Goal: Task Accomplishment & Management: Use online tool/utility

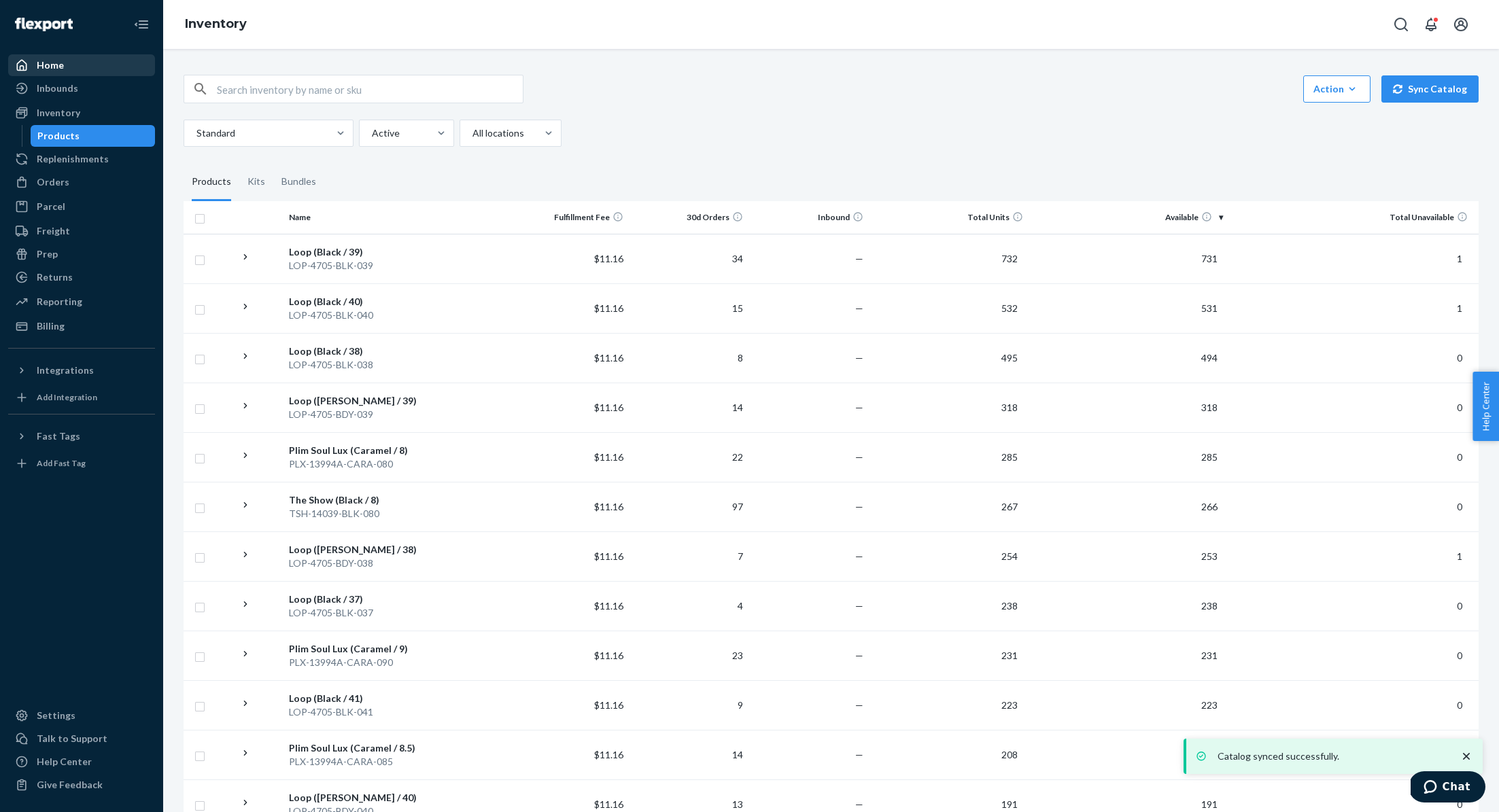
click at [108, 56] on div "Home" at bounding box center [81, 65] width 144 height 19
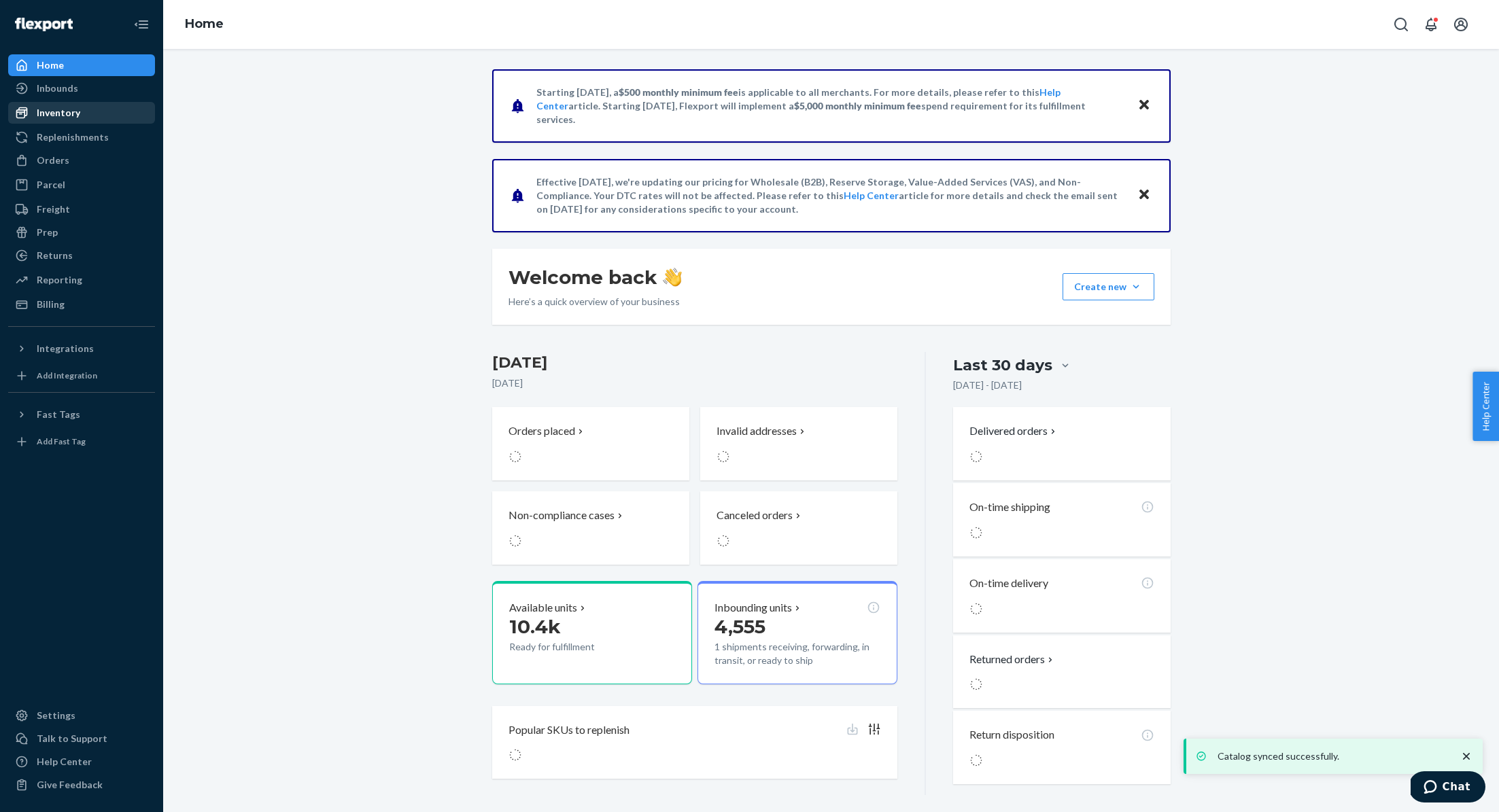
click at [90, 107] on div "Inventory" at bounding box center [81, 113] width 144 height 19
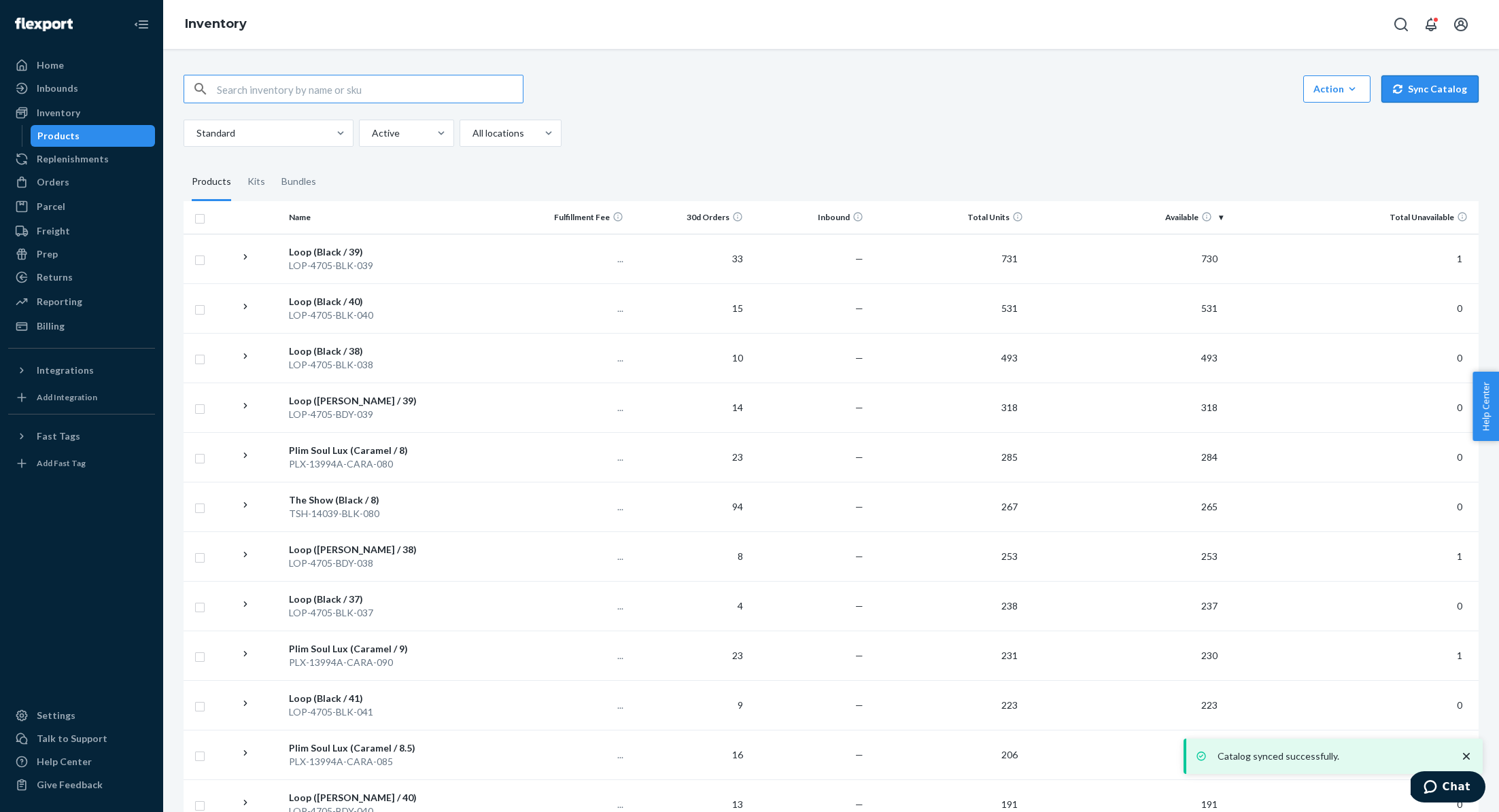
click at [1454, 97] on button "Sync Catalog" at bounding box center [1430, 89] width 97 height 27
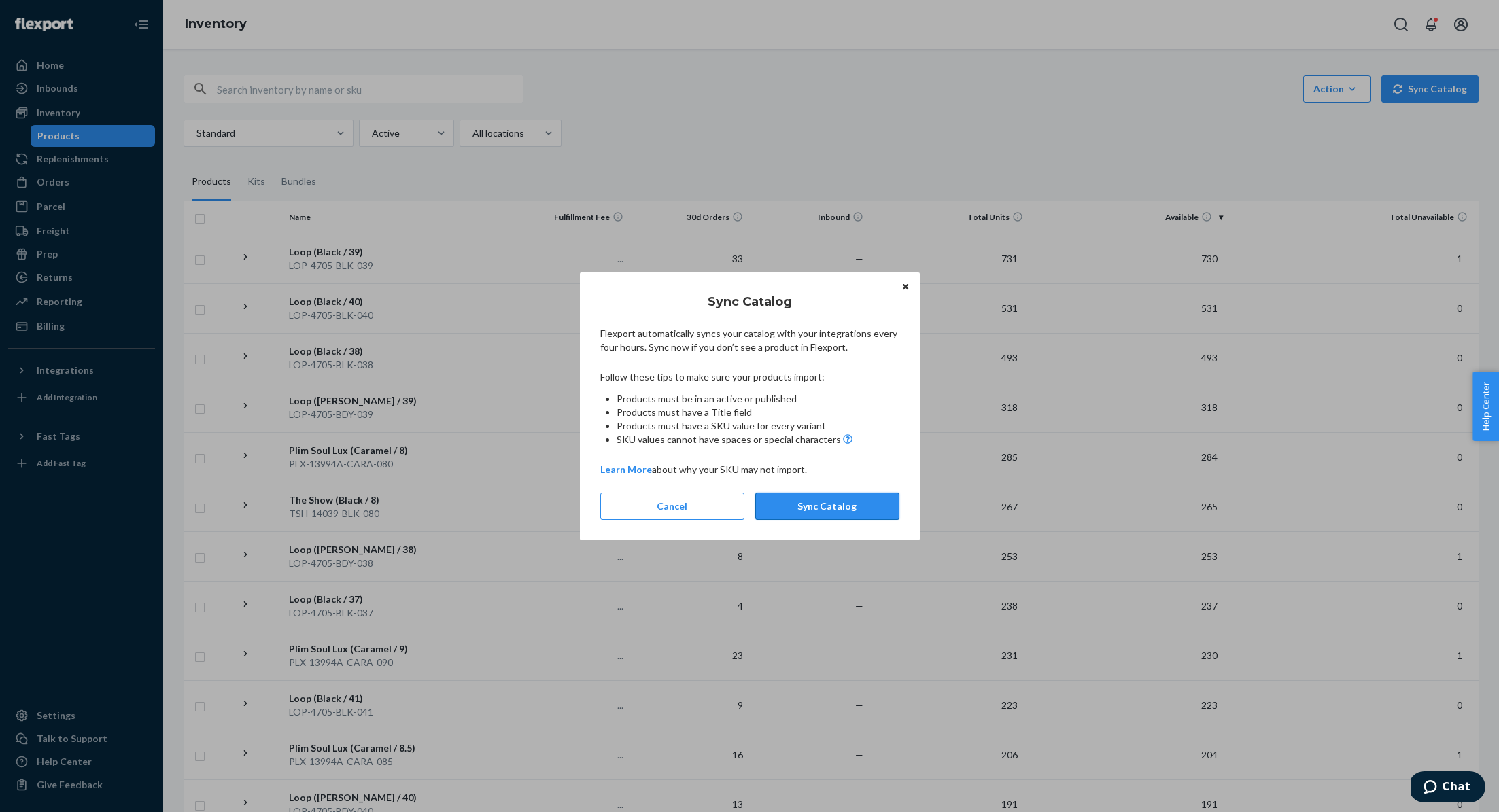
click at [836, 497] on button "Sync Catalog" at bounding box center [827, 506] width 144 height 27
